Goal: Find specific page/section: Find specific page/section

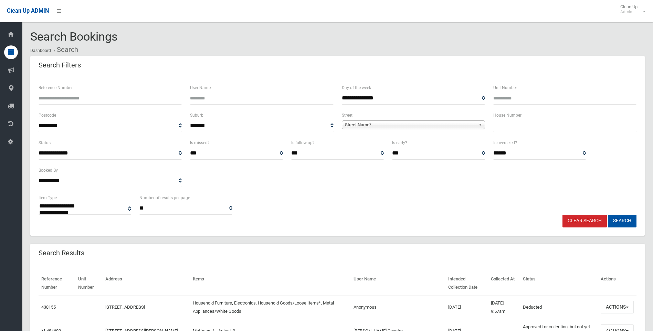
select select
click at [516, 127] on input "text" at bounding box center [564, 125] width 143 height 13
type input "**"
click at [419, 123] on span "Street Name*" at bounding box center [410, 125] width 131 height 8
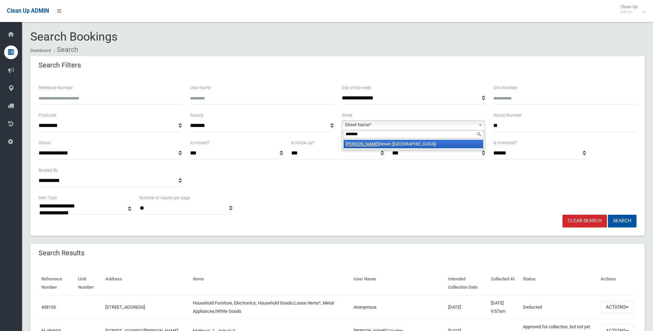
type input "*******"
click at [377, 144] on li "Starkey Street (HURLSTONE PARK 2193)" at bounding box center [413, 144] width 140 height 9
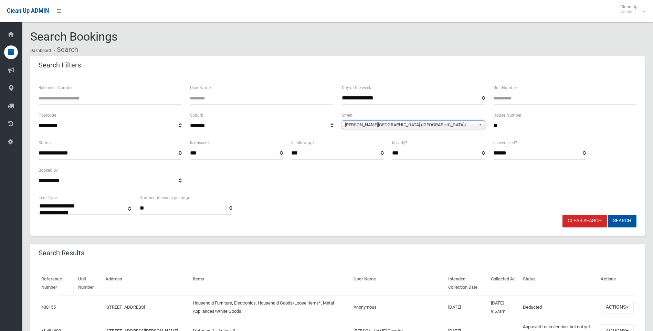
click at [627, 222] on button "Search" at bounding box center [622, 221] width 29 height 13
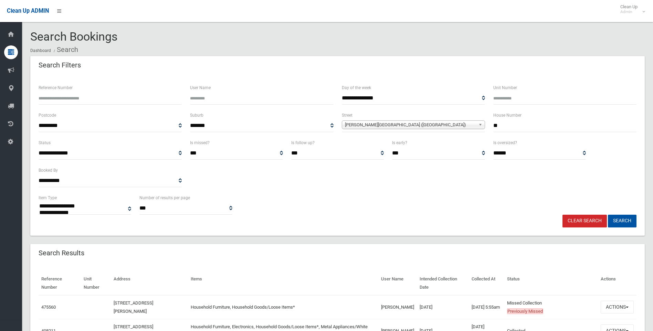
select select
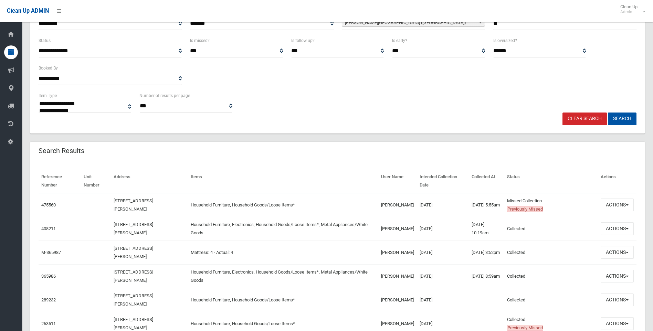
scroll to position [103, 0]
click at [57, 206] on td "475560" at bounding box center [60, 204] width 42 height 24
click at [50, 203] on link "475560" at bounding box center [48, 203] width 14 height 5
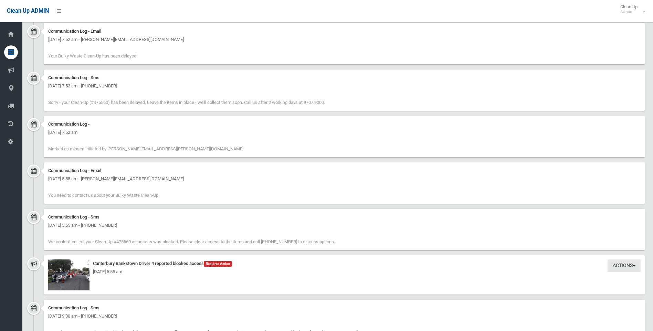
scroll to position [551, 0]
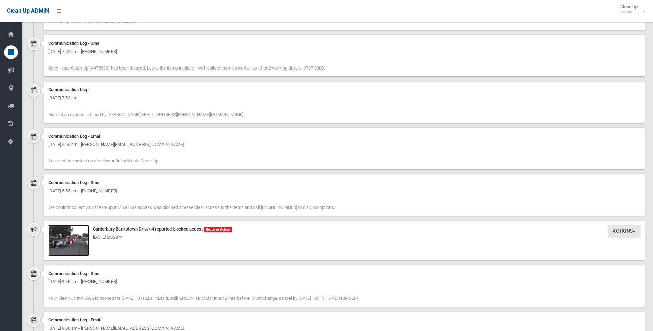
click at [70, 244] on img at bounding box center [68, 240] width 41 height 31
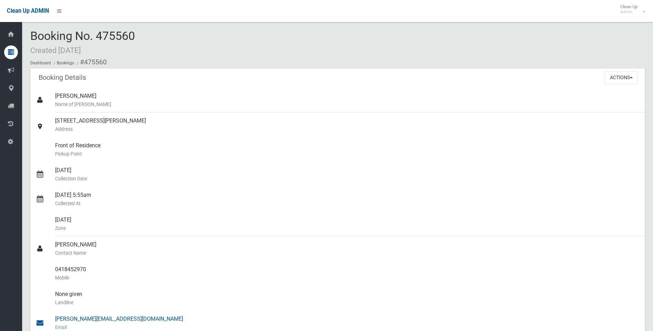
scroll to position [0, 0]
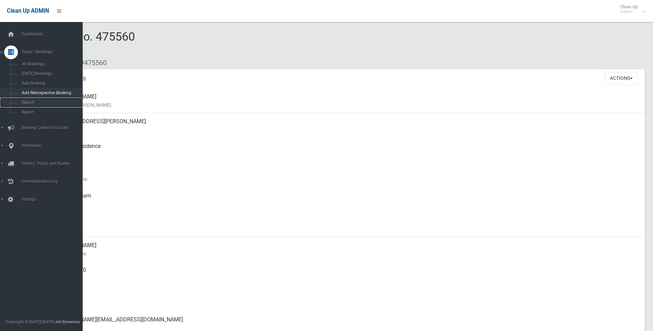
drag, startPoint x: 25, startPoint y: 101, endPoint x: 40, endPoint y: 93, distance: 16.2
click at [25, 100] on span "Search" at bounding box center [51, 102] width 62 height 5
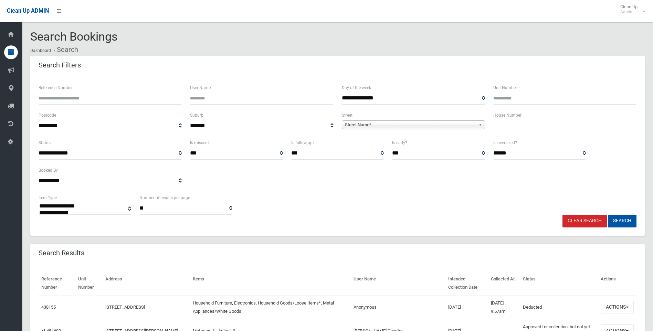
select select
click at [519, 126] on input "text" at bounding box center [564, 125] width 143 height 13
type input "***"
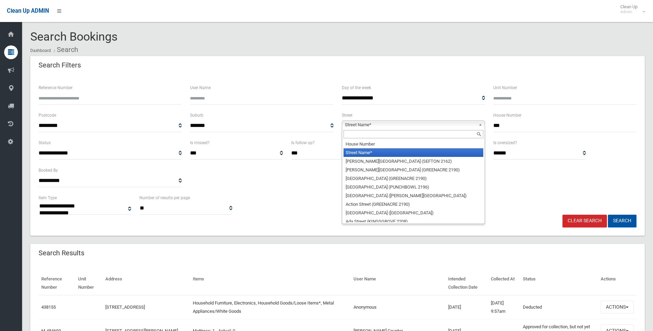
click at [398, 122] on span "Street Name*" at bounding box center [410, 125] width 131 height 8
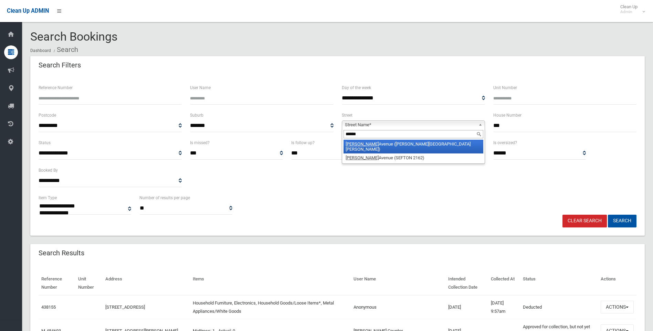
type input "******"
click at [400, 144] on li "[PERSON_NAME][GEOGRAPHIC_DATA] ([PERSON_NAME][GEOGRAPHIC_DATA][PERSON_NAME])" at bounding box center [413, 147] width 140 height 14
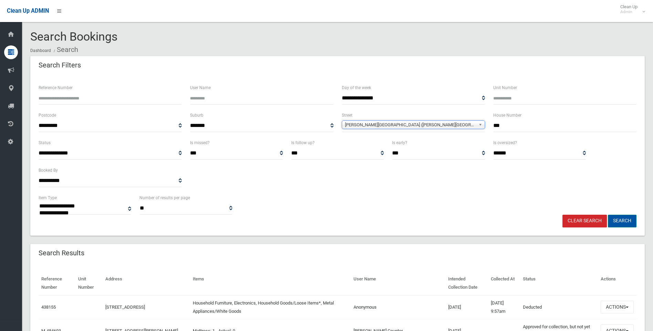
click at [621, 219] on button "Search" at bounding box center [622, 221] width 29 height 13
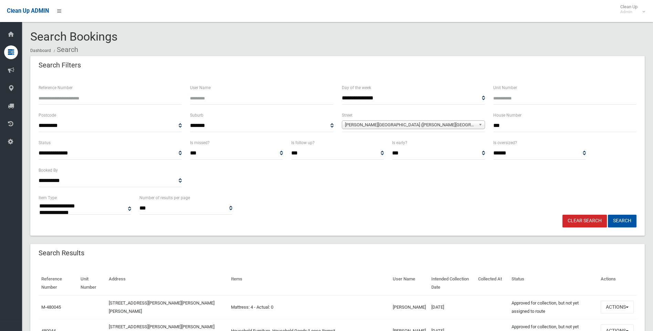
select select
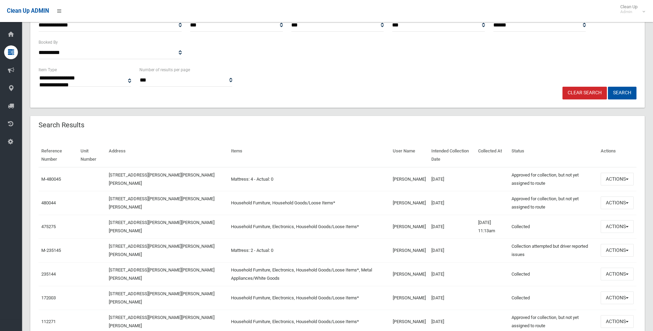
scroll to position [138, 0]
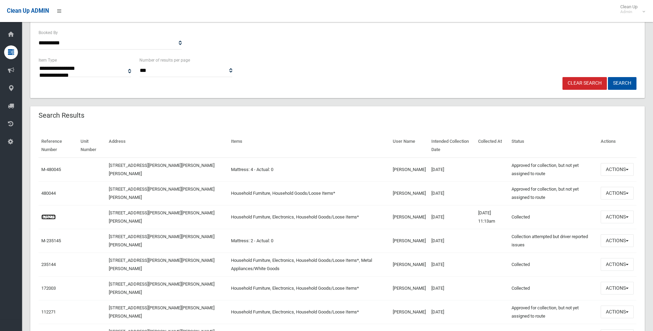
click at [49, 218] on link "475275" at bounding box center [48, 216] width 14 height 5
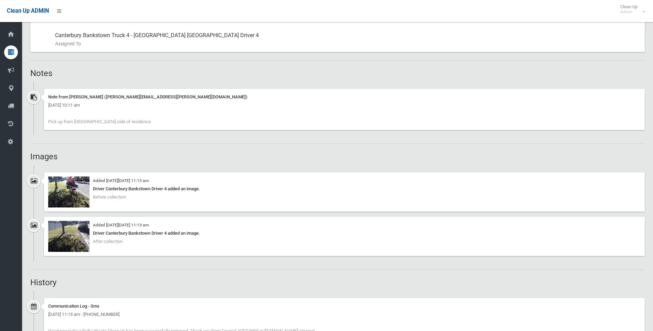
scroll to position [413, 0]
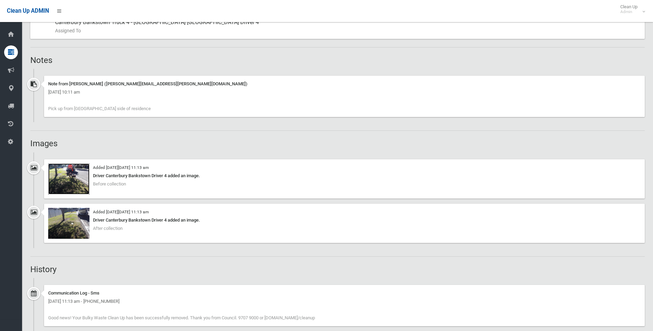
click at [80, 177] on img at bounding box center [68, 178] width 41 height 31
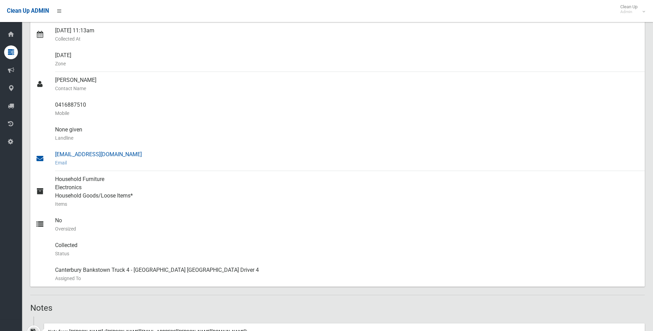
scroll to position [0, 0]
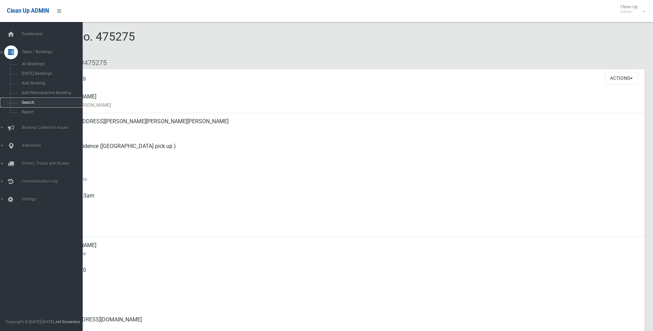
click at [31, 100] on span "Search" at bounding box center [51, 102] width 62 height 5
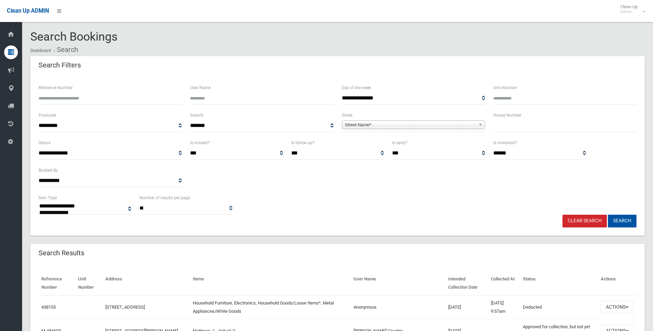
select select
